Goal: Task Accomplishment & Management: Complete application form

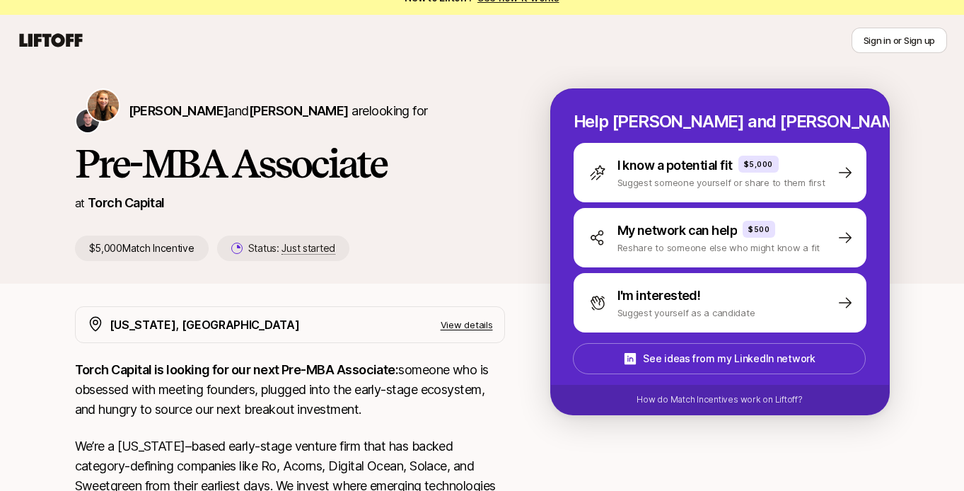
scroll to position [15, 0]
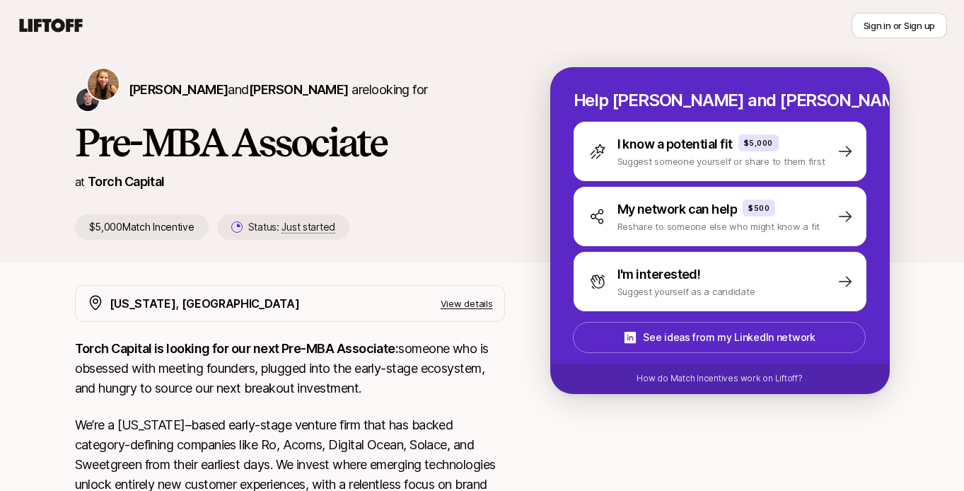
scroll to position [41, 0]
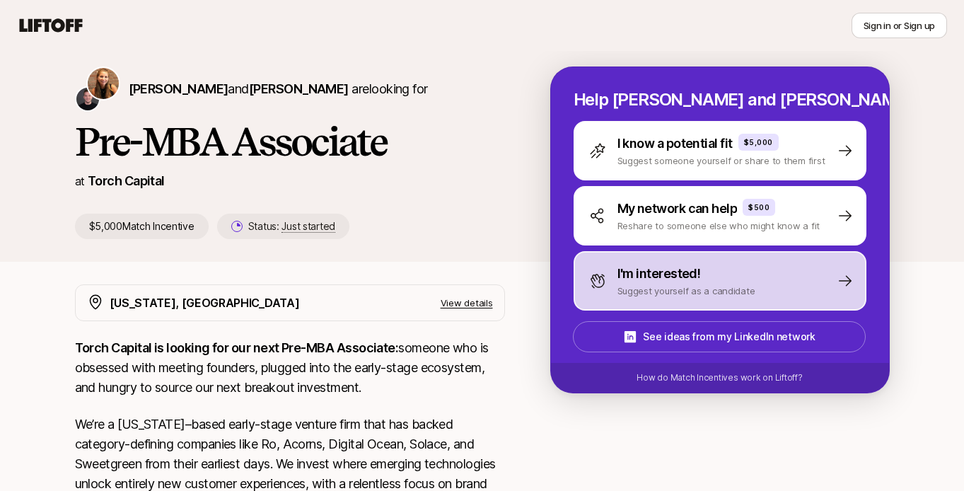
click at [695, 273] on p "I'm interested!" at bounding box center [659, 274] width 83 height 20
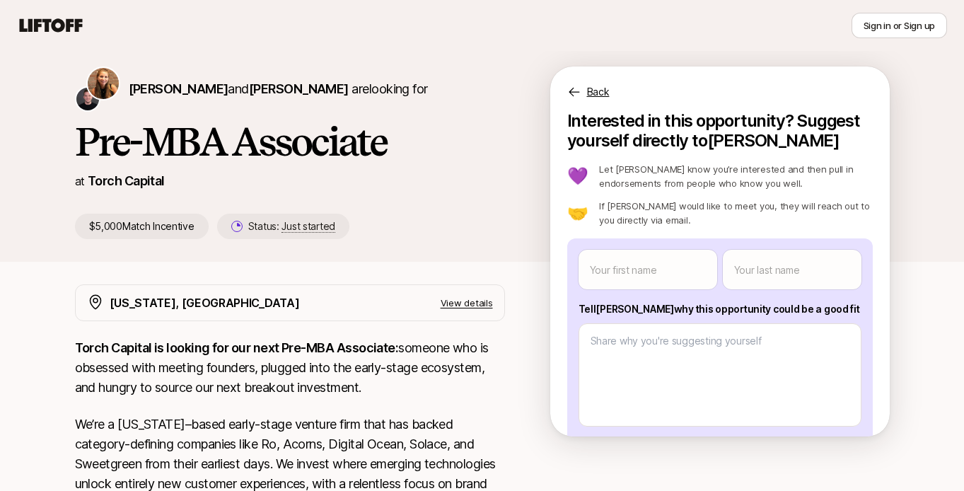
scroll to position [0, 0]
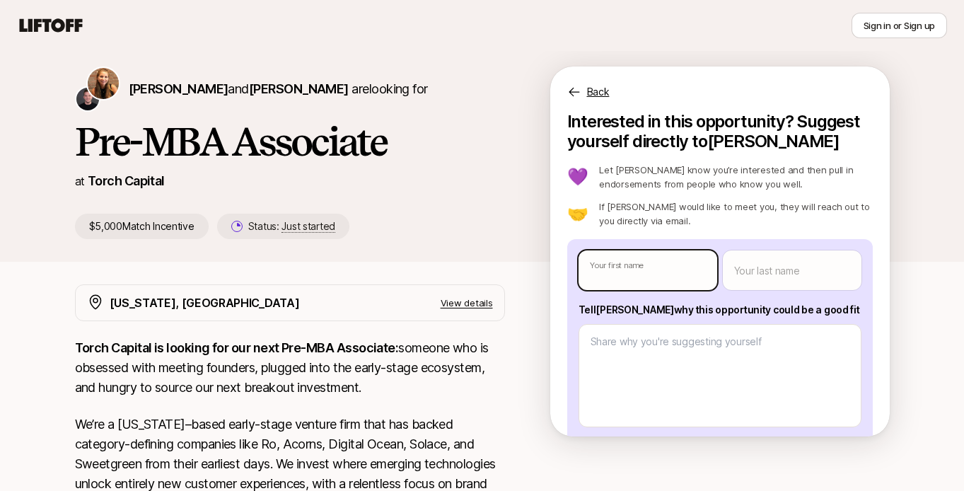
type textarea "x"
click at [683, 265] on body "New to Liftoff? See how it works Sign in or Sign up Sign in or Sign up [PERSON_…" at bounding box center [482, 204] width 964 height 491
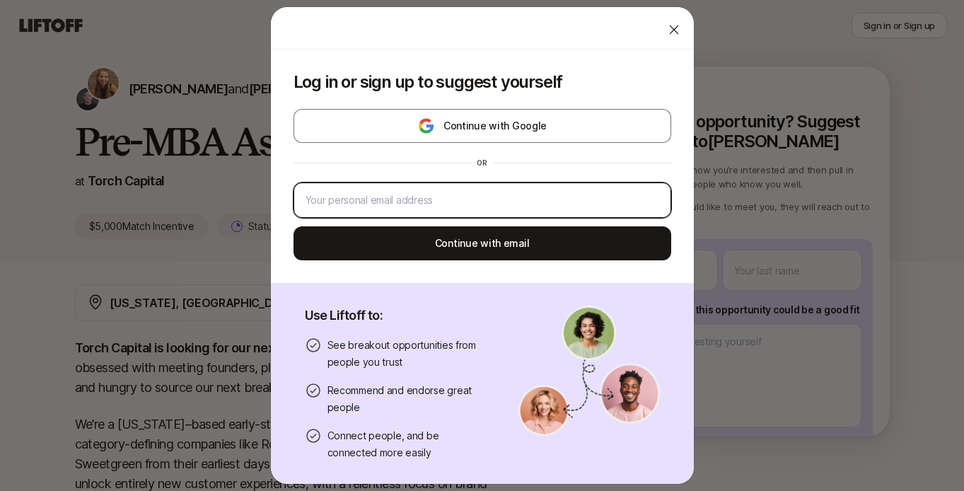
click at [632, 192] on input "email" at bounding box center [483, 200] width 354 height 17
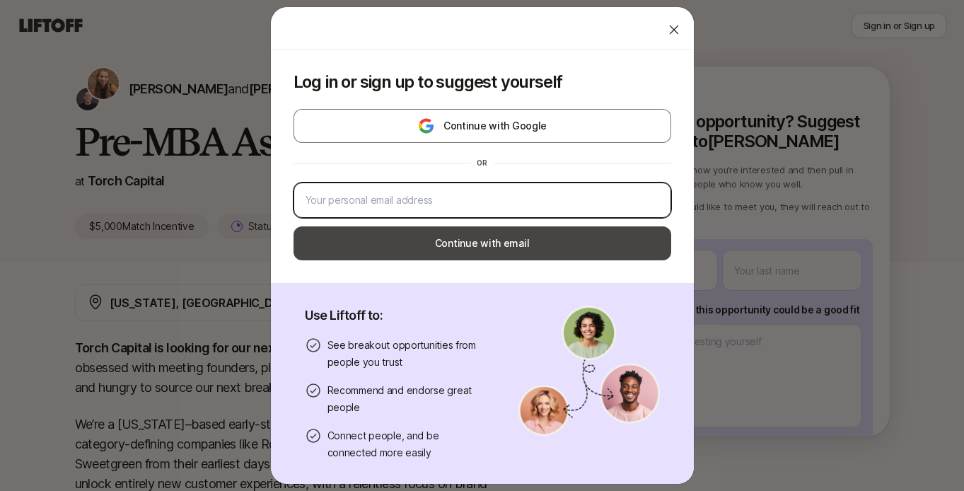
type input "mikepal314@gmail.com"
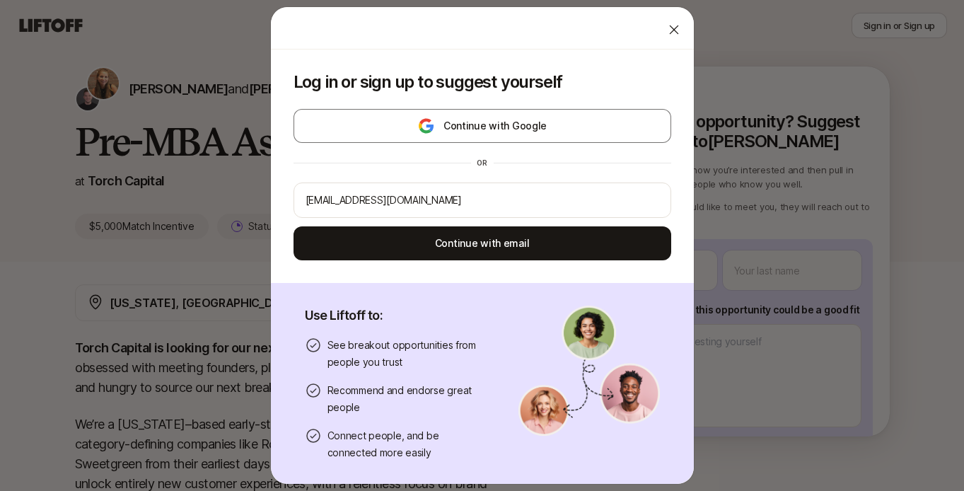
click at [679, 28] on icon at bounding box center [674, 30] width 14 height 14
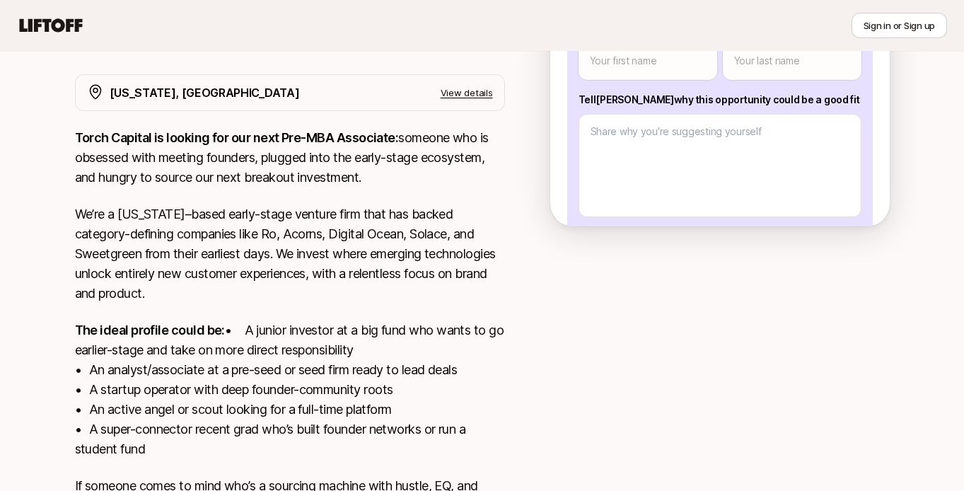
scroll to position [179, 0]
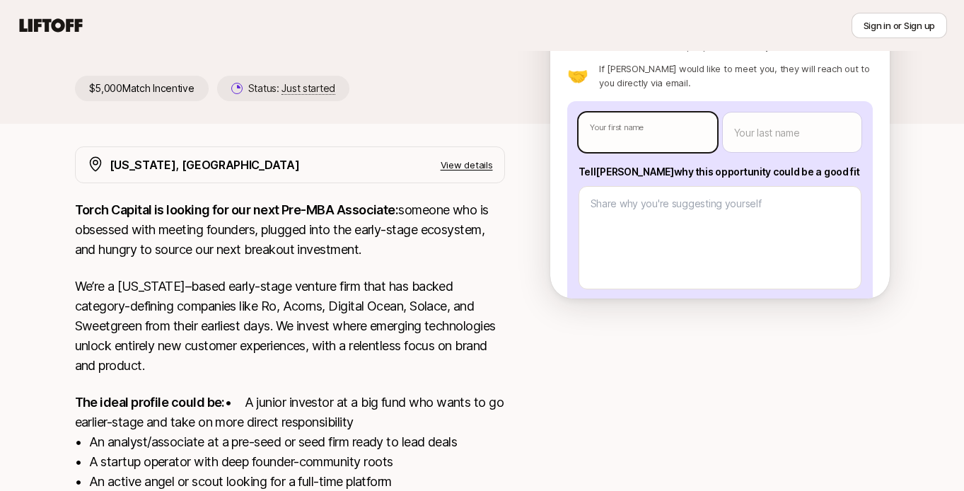
type textarea "x"
click at [636, 138] on body "New to Liftoff? See how it works Sign in or Sign up Sign in or Sign up Katie Re…" at bounding box center [482, 66] width 964 height 491
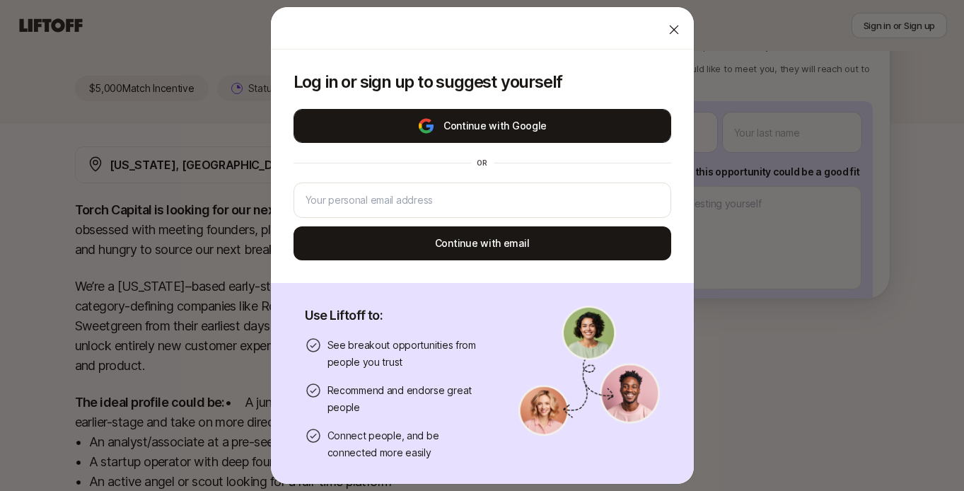
click at [516, 130] on button "Continue with Google" at bounding box center [483, 126] width 378 height 34
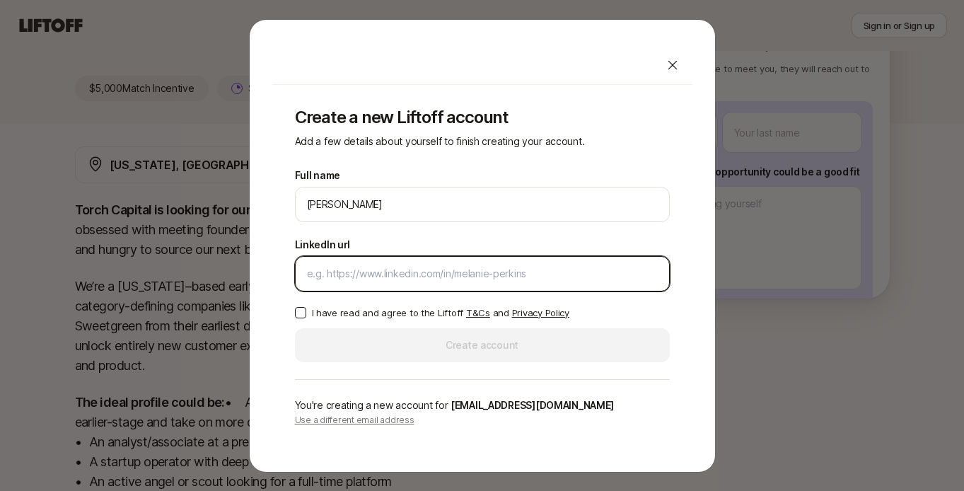
paste input "https://www.linkedin.com/in/michael-palladino-76363b258/"
type input "https://www.linkedin.com/in/michael-palladino-76363b258/"
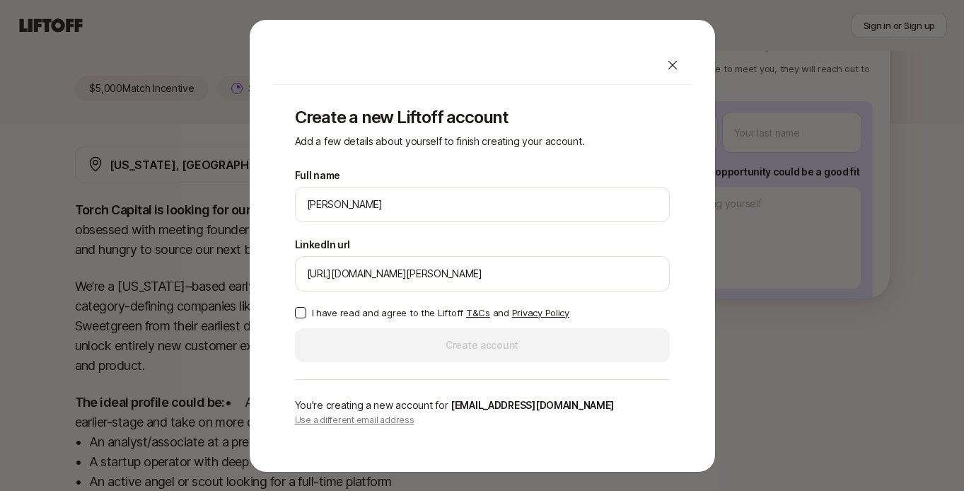
click at [376, 306] on p "I have read and agree to the Liftoff T&Cs and Privacy Policy" at bounding box center [441, 313] width 258 height 14
click at [306, 307] on button "I have read and agree to the Liftoff T&Cs and Privacy Policy" at bounding box center [300, 312] width 11 height 11
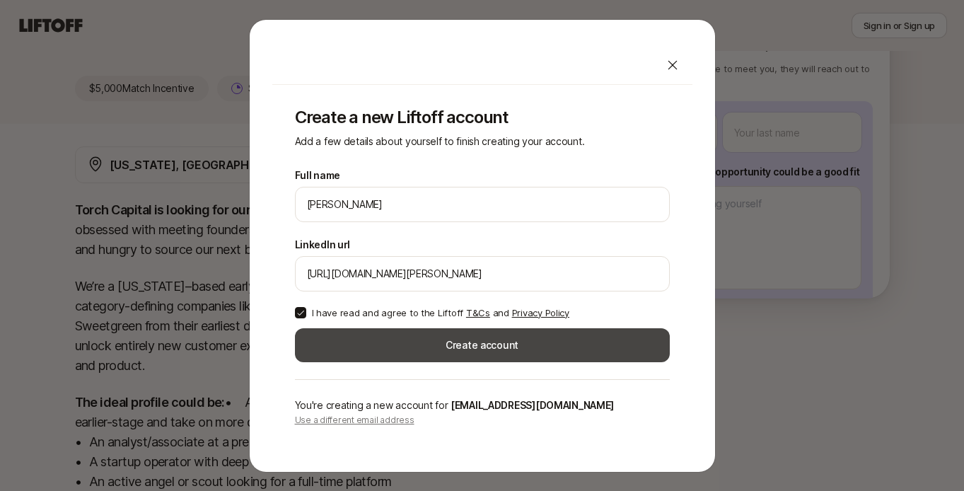
click at [403, 338] on button "Create account" at bounding box center [482, 345] width 375 height 34
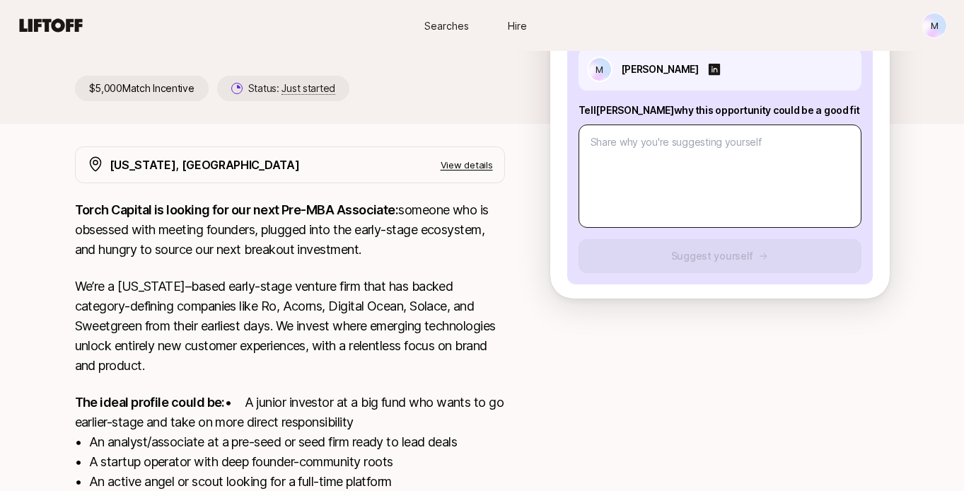
scroll to position [66, 0]
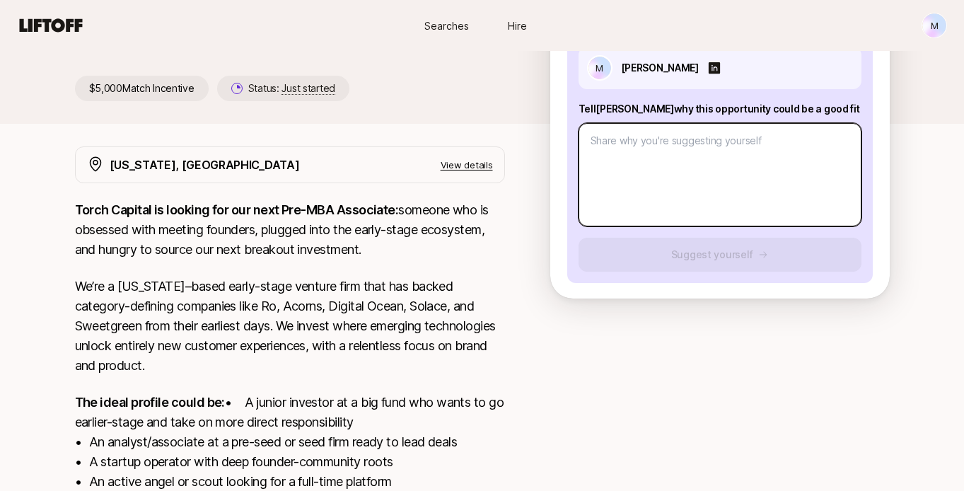
click at [694, 197] on textarea at bounding box center [720, 174] width 283 height 103
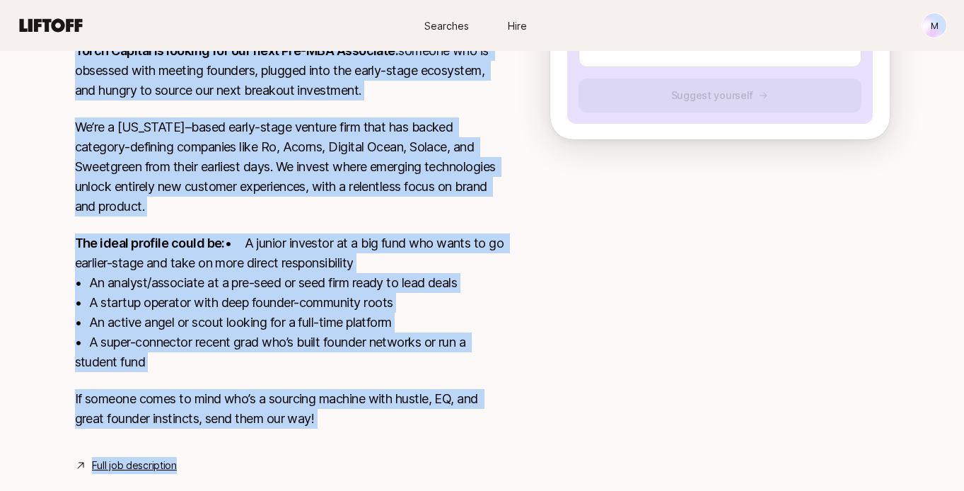
scroll to position [370, 0]
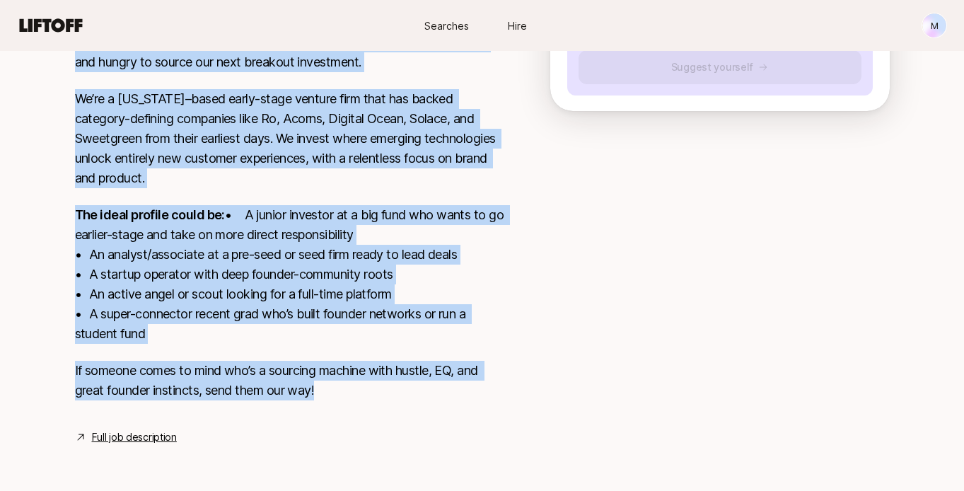
drag, startPoint x: 76, startPoint y: 208, endPoint x: 378, endPoint y: 418, distance: 368.1
click at [378, 417] on div "Torch Capital is looking for our next Pre-MBA Associate: someone who is obsesse…" at bounding box center [290, 215] width 430 height 405
copy div "Torch Capital is looking for our next Pre-MBA Associate: someone who is obsesse…"
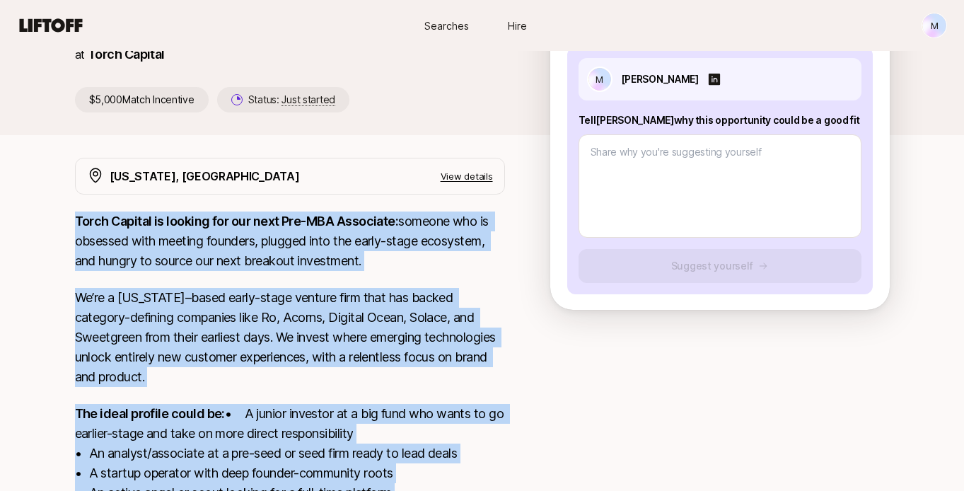
scroll to position [100, 0]
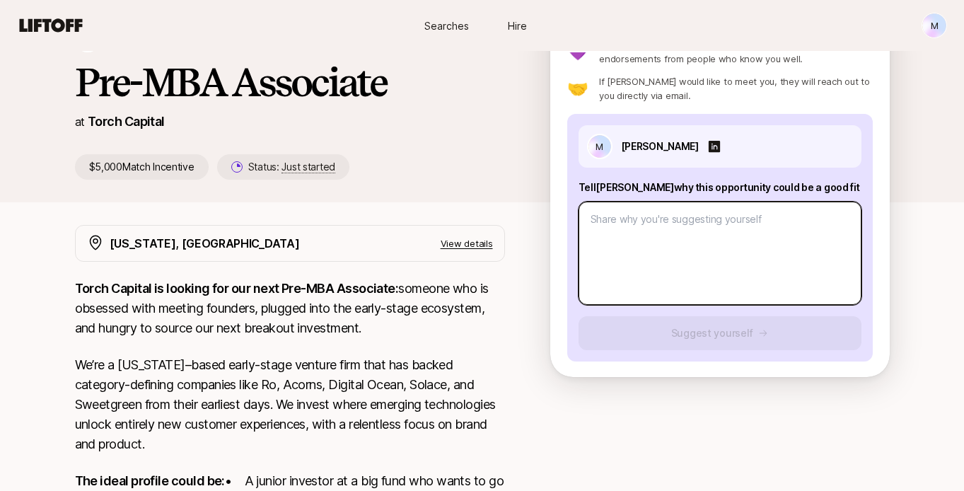
click at [621, 228] on textarea at bounding box center [720, 253] width 283 height 103
click at [674, 279] on textarea at bounding box center [720, 253] width 283 height 103
paste textarea "I’m excited to express my interest in the Pre-MBA Associate position at Torch C…"
type textarea "x"
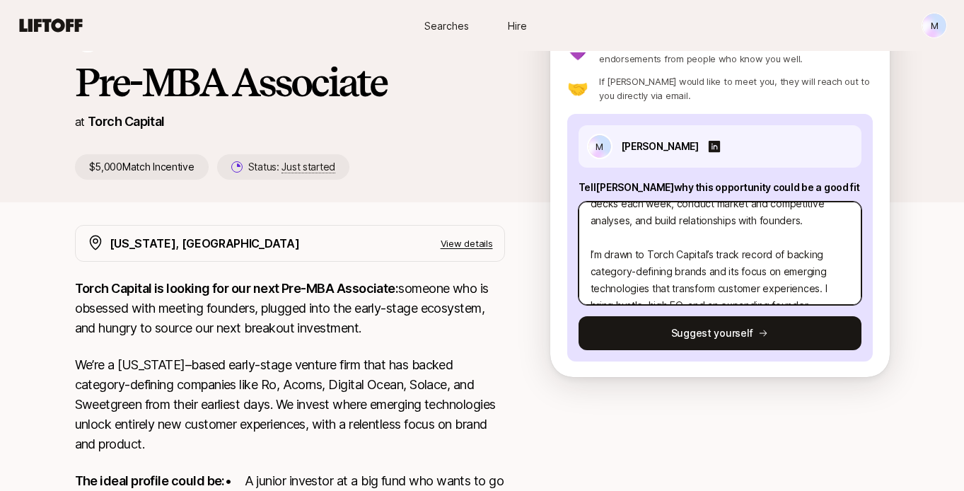
click at [648, 243] on textarea "I’m excited to express my interest in the Pre-MBA Associate position at Torch C…" at bounding box center [720, 253] width 283 height 103
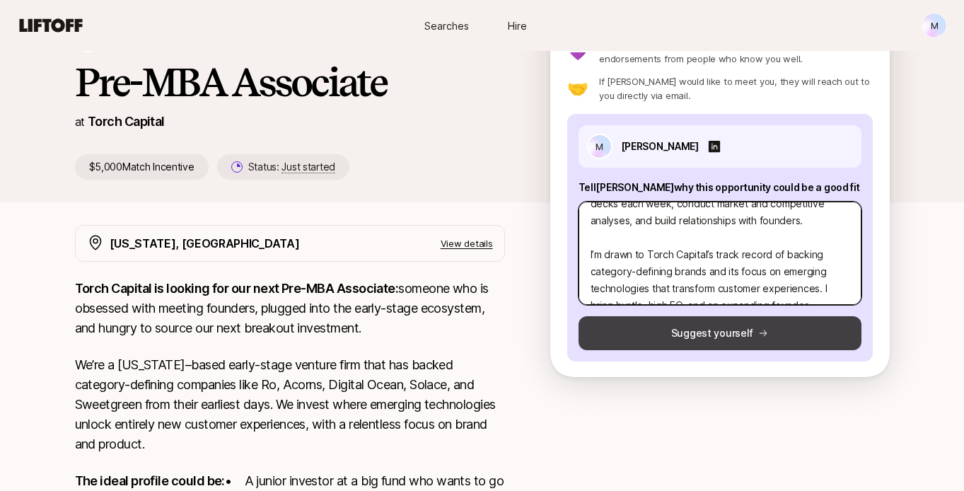
type textarea "I’m excited to express my interest in the Pre-MBA Associate position at Torch C…"
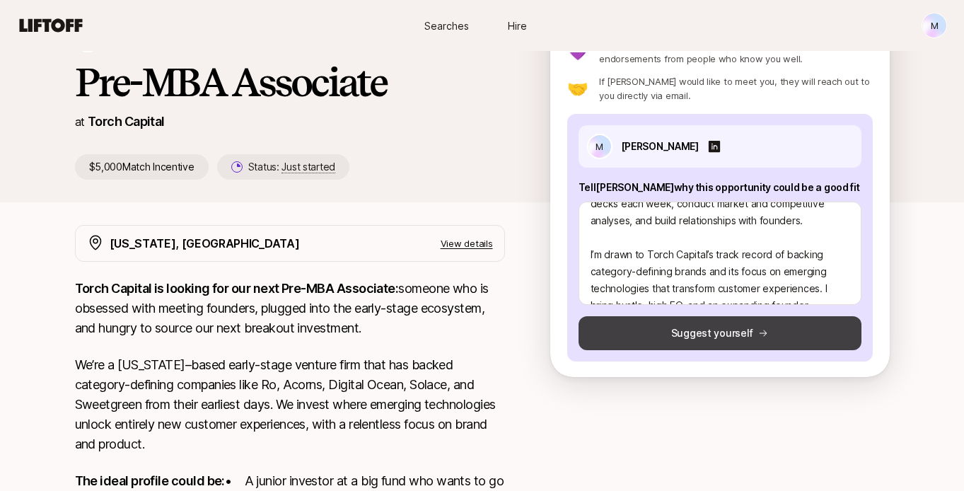
click at [668, 341] on button "Suggest yourself" at bounding box center [720, 333] width 283 height 34
type textarea "x"
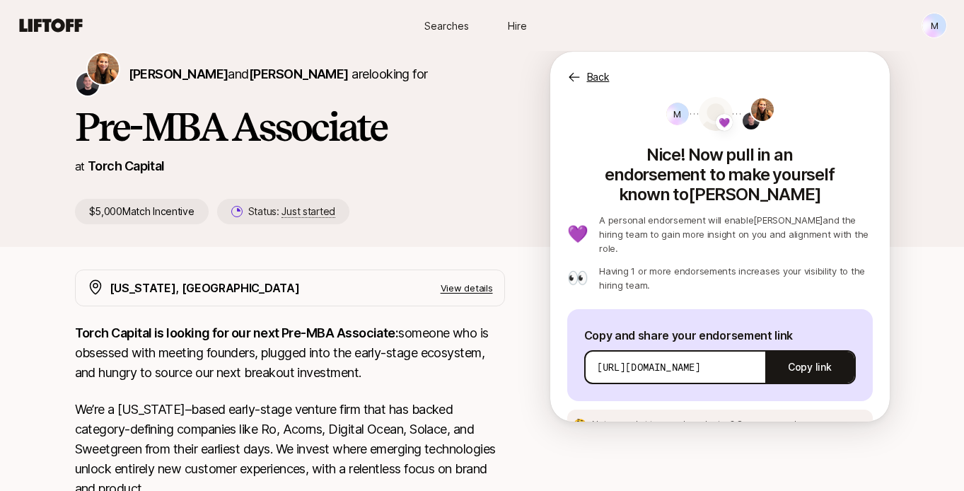
scroll to position [37, 0]
